Goal: Task Accomplishment & Management: Manage account settings

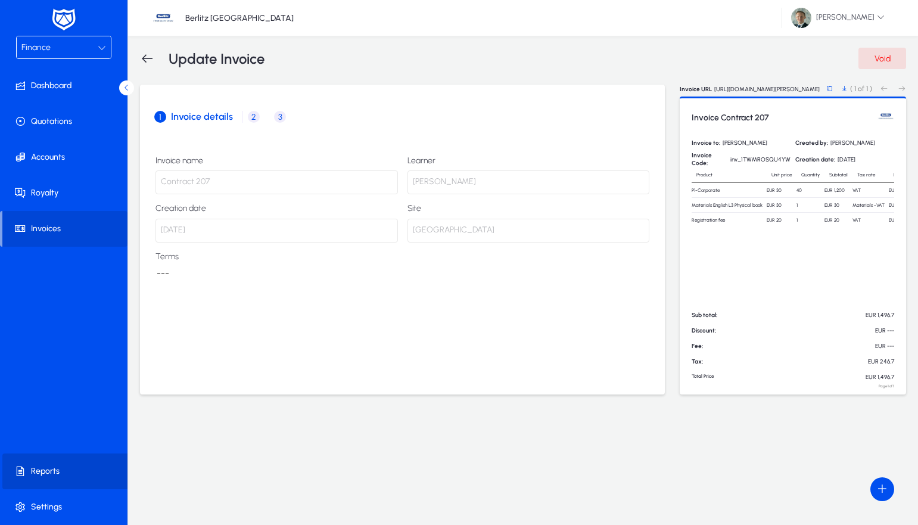
click at [52, 464] on span at bounding box center [65, 471] width 127 height 29
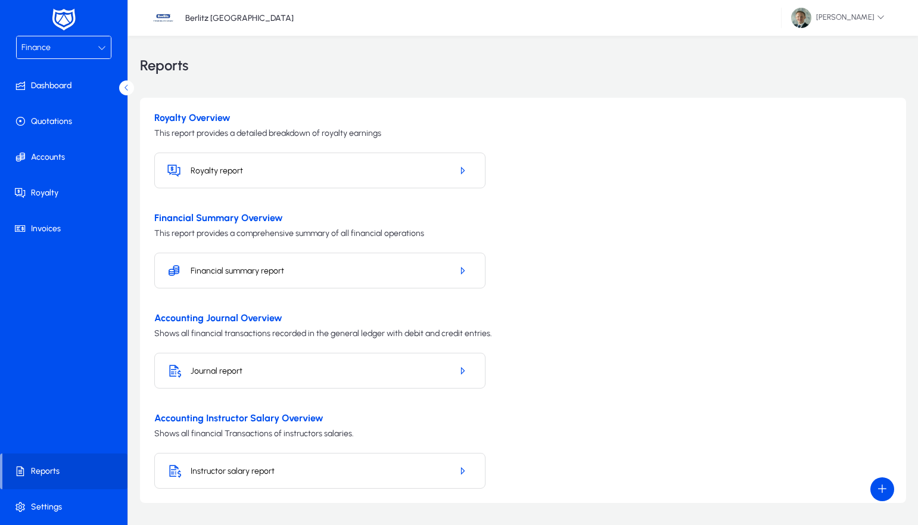
click at [199, 373] on h5 "Journal report" at bounding box center [316, 371] width 251 height 10
click at [466, 370] on icon "button" at bounding box center [462, 370] width 11 height 11
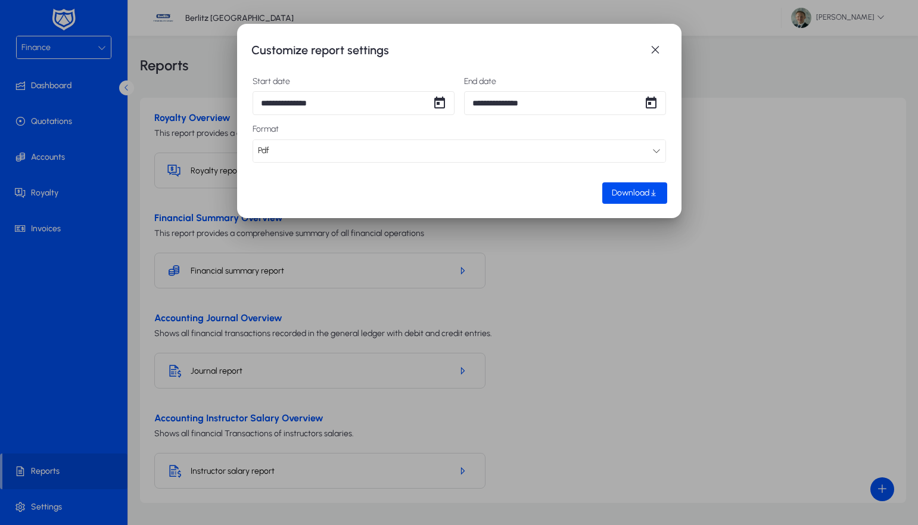
click at [339, 145] on div "Pdf" at bounding box center [455, 150] width 394 height 15
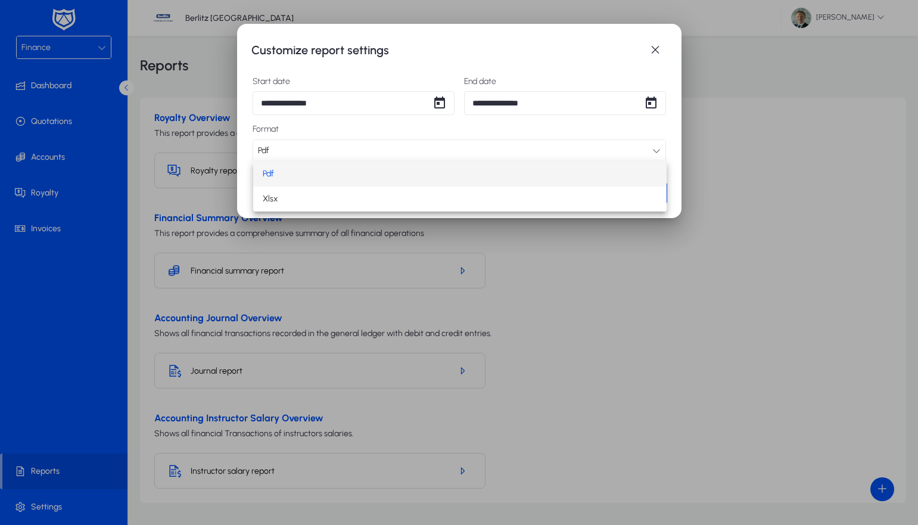
click at [339, 145] on div at bounding box center [459, 262] width 918 height 525
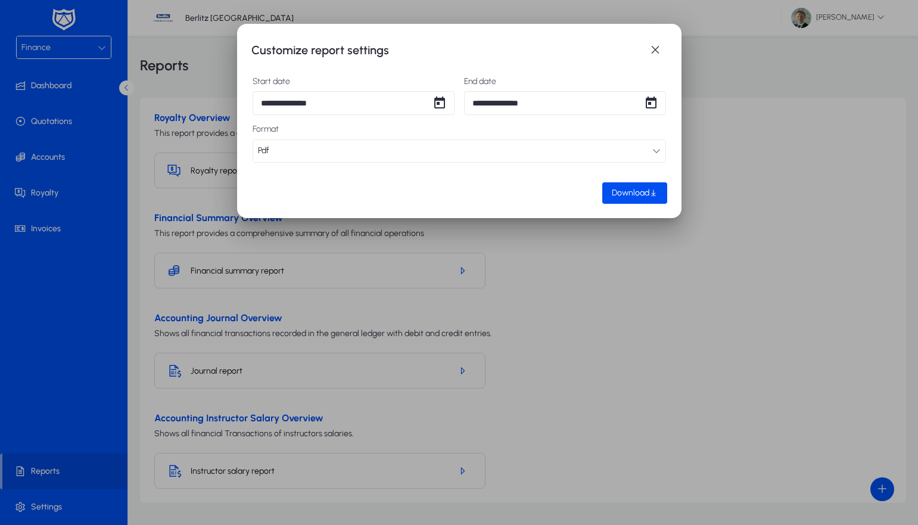
click at [339, 145] on div "Pdf" at bounding box center [455, 150] width 394 height 15
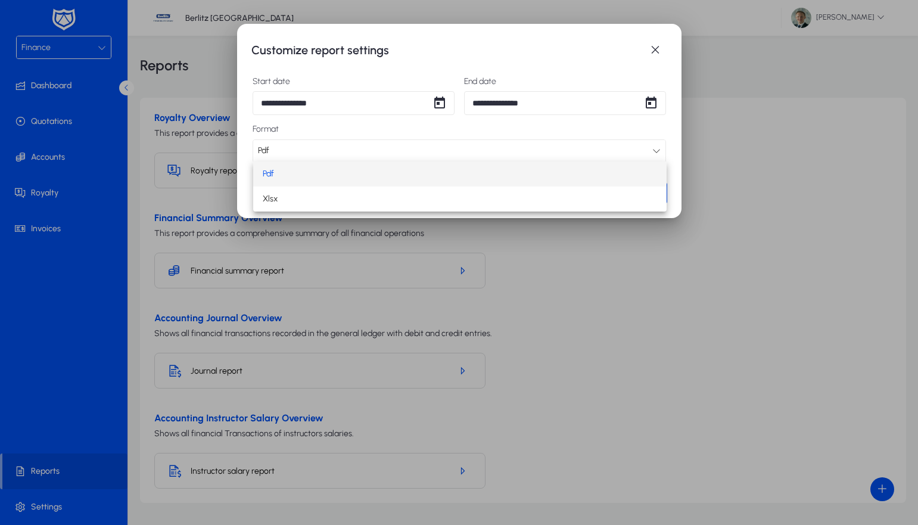
click at [339, 145] on div at bounding box center [459, 262] width 918 height 525
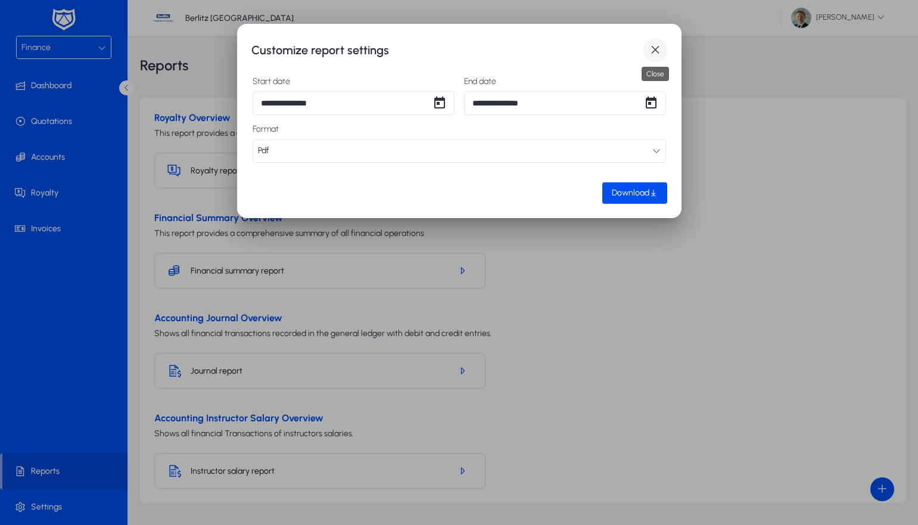
click at [650, 52] on span "button" at bounding box center [655, 50] width 24 height 24
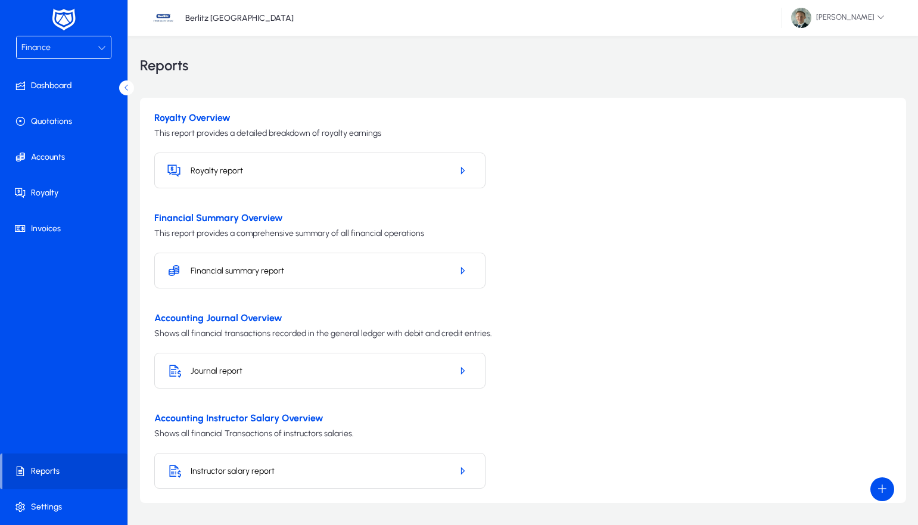
click at [70, 43] on div "Finance" at bounding box center [59, 47] width 76 height 15
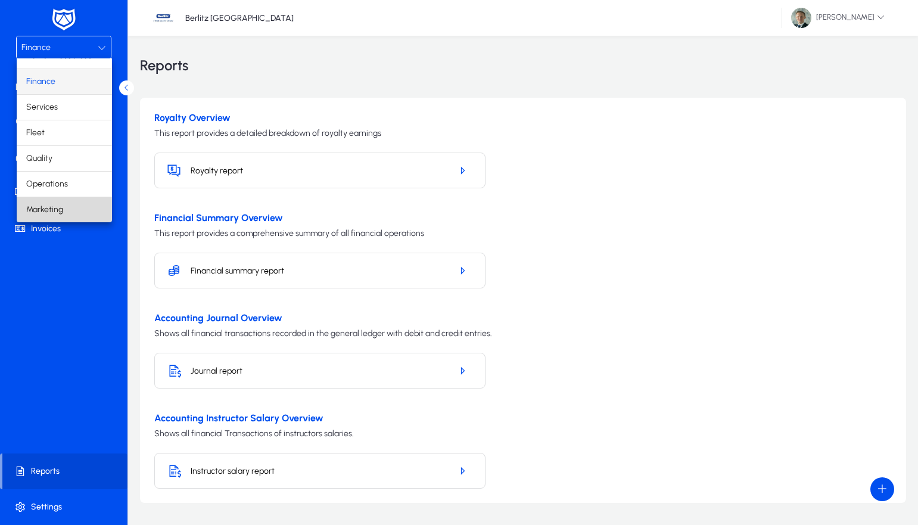
click at [51, 209] on span "Marketing" at bounding box center [44, 209] width 37 height 14
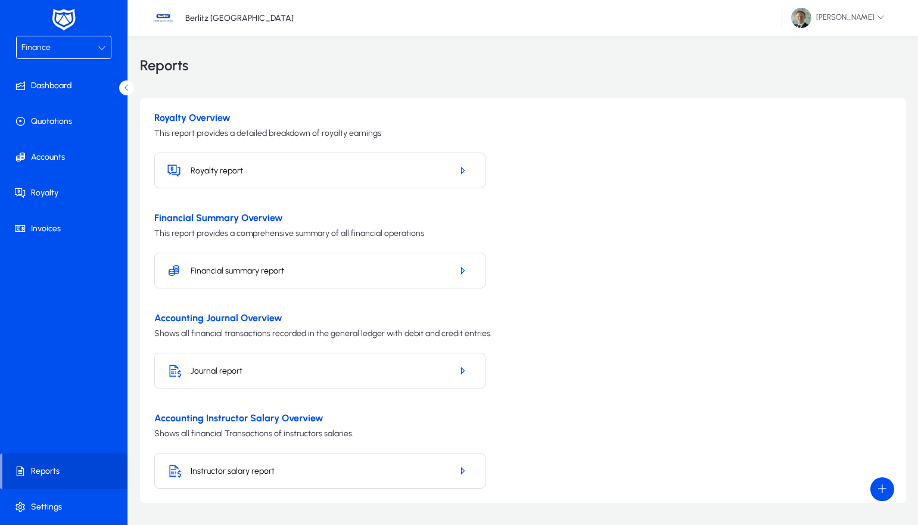
scroll to position [40, 0]
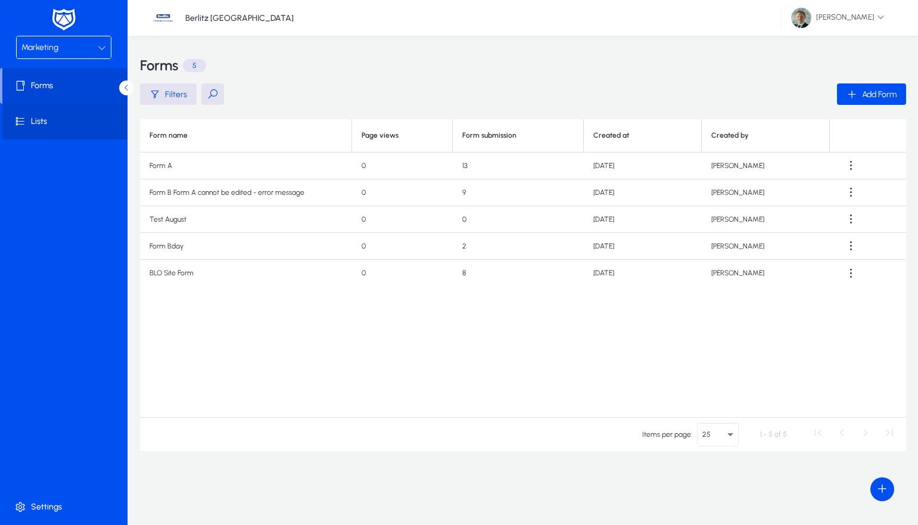
click at [52, 120] on span at bounding box center [65, 121] width 127 height 29
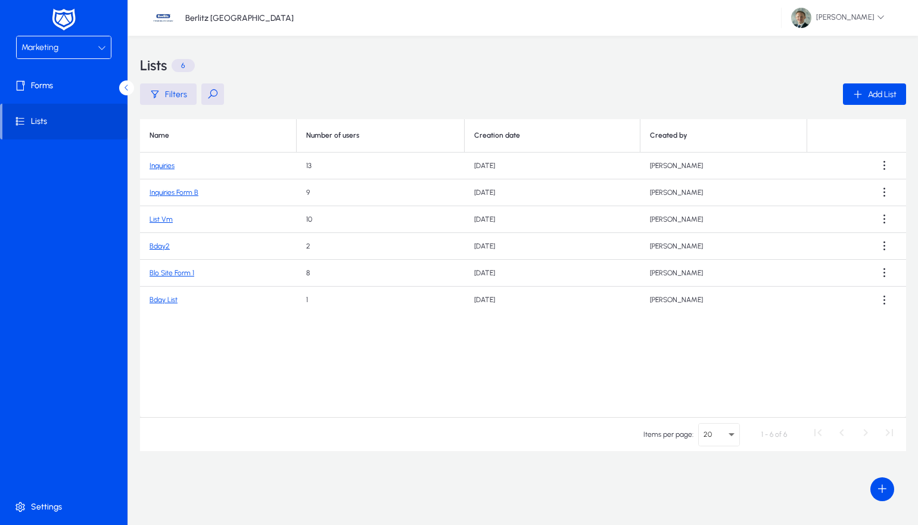
click at [158, 164] on link "Inquiries" at bounding box center [161, 165] width 25 height 8
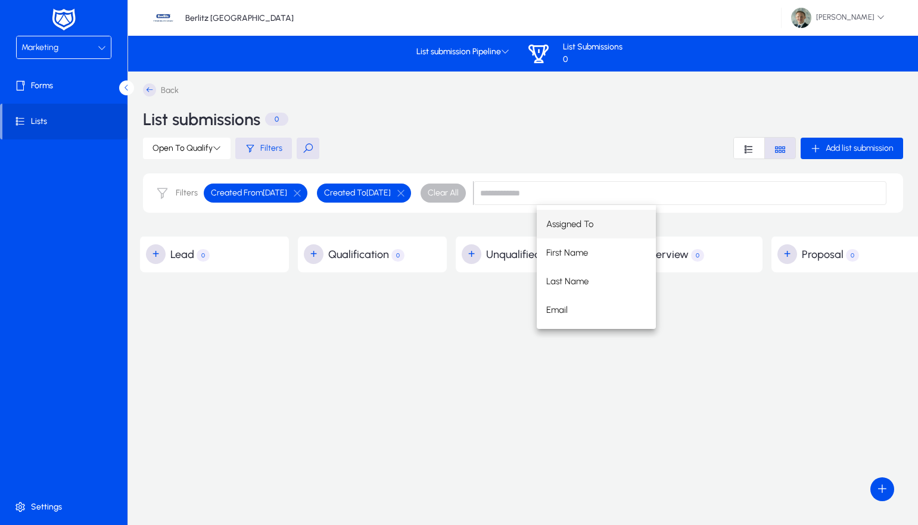
click at [148, 88] on icon at bounding box center [149, 89] width 13 height 13
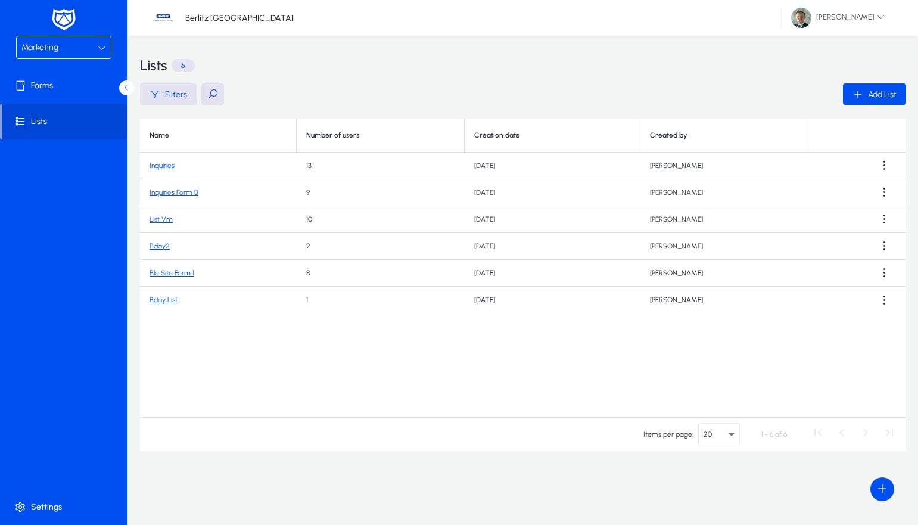
click at [157, 164] on link "Inquiries" at bounding box center [161, 165] width 25 height 8
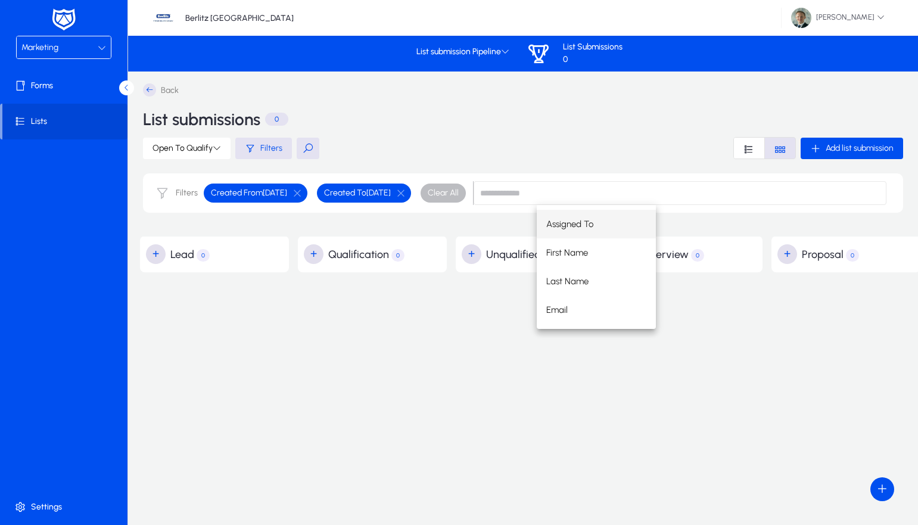
click at [408, 224] on div "Filters Created From [DATE] Created To [DATE] Clear All" at bounding box center [523, 198] width 760 height 51
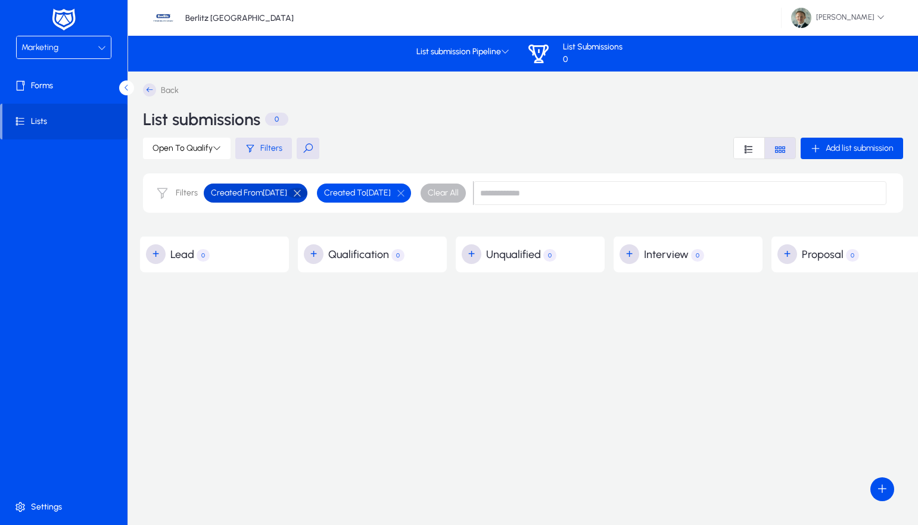
click at [307, 192] on button "button" at bounding box center [297, 193] width 20 height 11
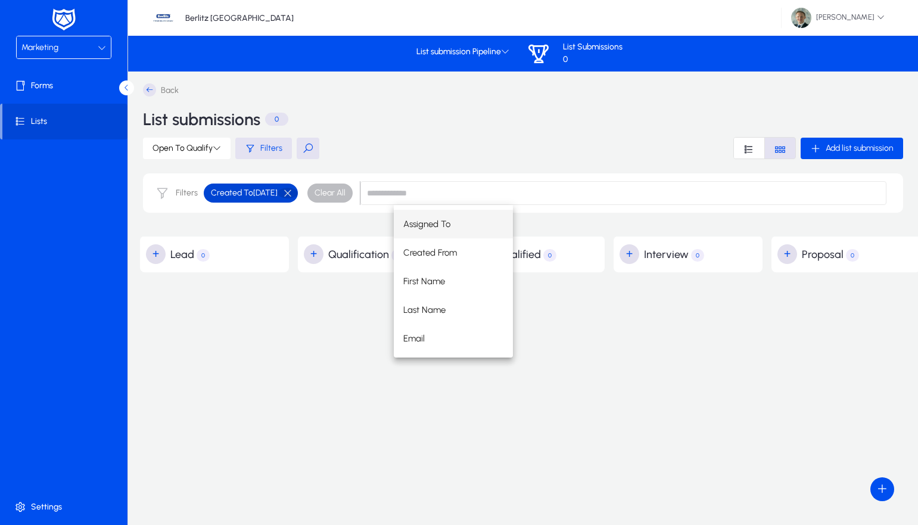
click at [298, 192] on button "button" at bounding box center [288, 193] width 20 height 11
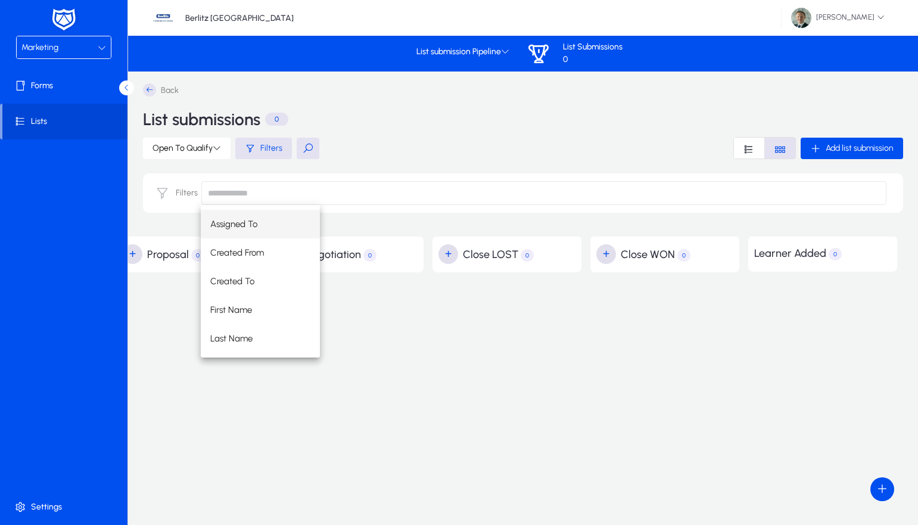
click at [580, 352] on div "Assigned To Created From Created To First Name Last Name Email" at bounding box center [543, 281] width 685 height 152
click at [207, 149] on span "Open To Qualify" at bounding box center [186, 148] width 68 height 10
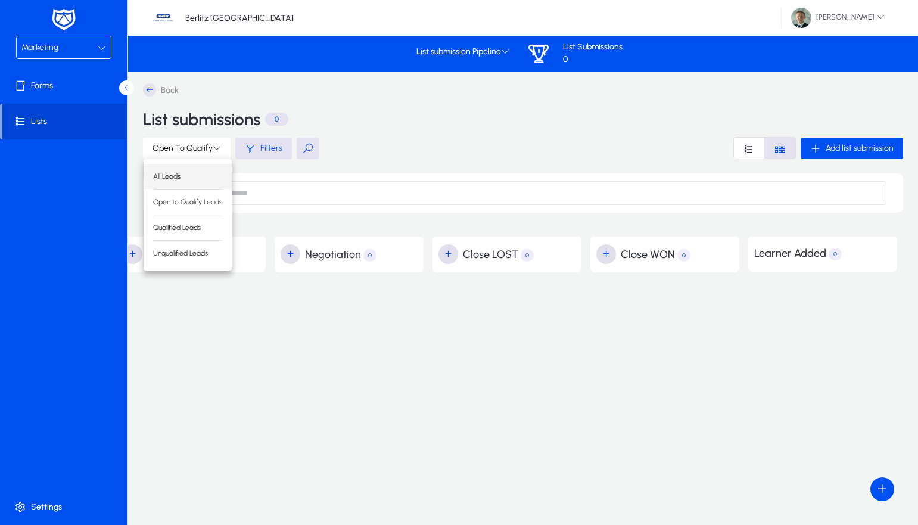
click at [182, 174] on span "All Leads" at bounding box center [187, 176] width 69 height 11
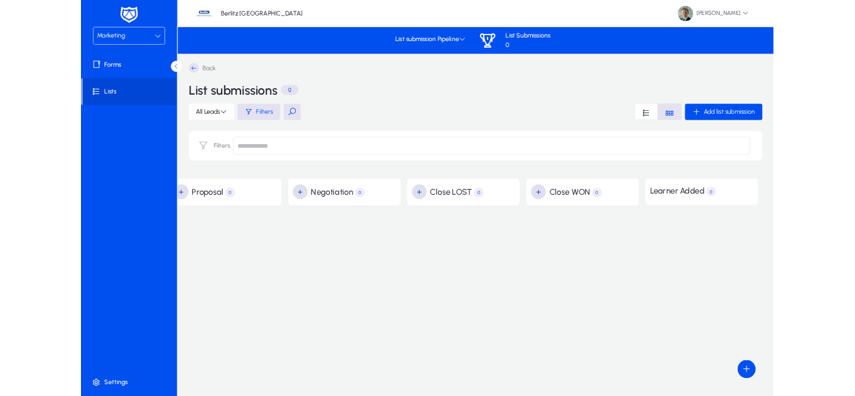
scroll to position [0, 654]
